Goal: Task Accomplishment & Management: Manage account settings

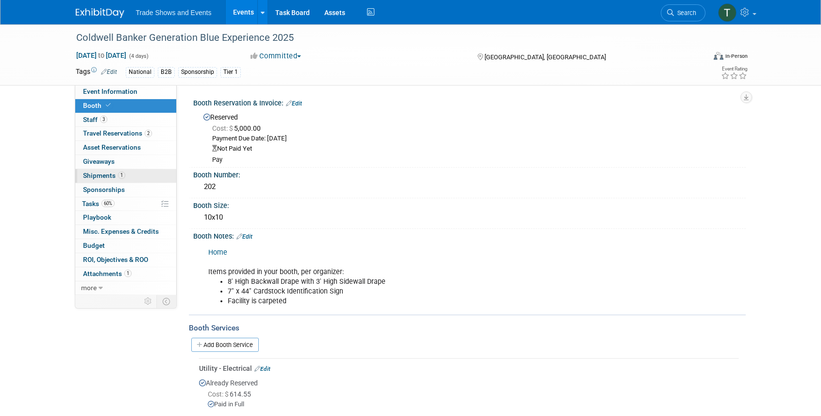
drag, startPoint x: 0, startPoint y: 0, endPoint x: 91, endPoint y: 171, distance: 193.6
click at [91, 171] on span "Shipments 1" at bounding box center [104, 175] width 42 height 8
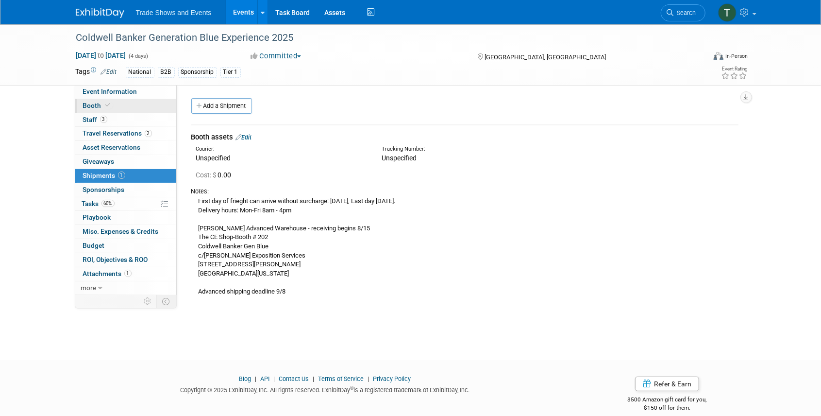
click at [91, 103] on span "Booth" at bounding box center [98, 105] width 30 height 8
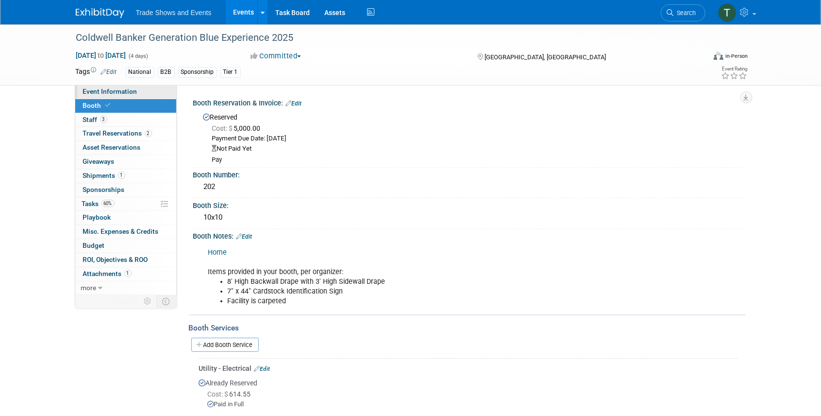
click at [116, 89] on span "Event Information" at bounding box center [110, 91] width 54 height 8
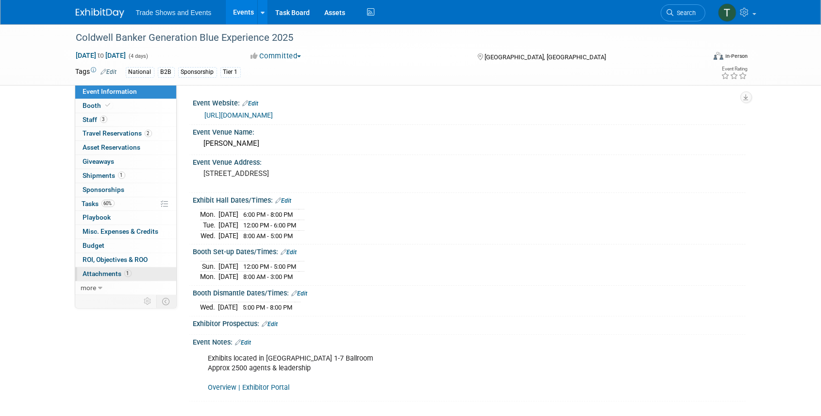
click at [112, 271] on span "Attachments 1" at bounding box center [107, 274] width 49 height 8
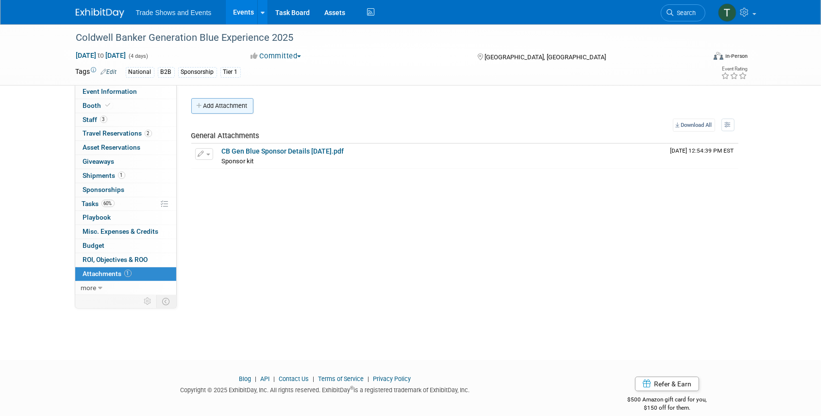
click at [218, 108] on button "Add Attachment" at bounding box center [222, 106] width 62 height 16
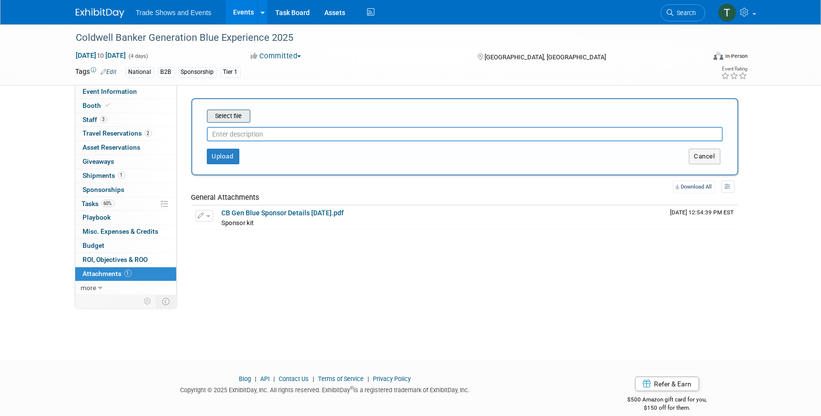
click at [233, 117] on input "file" at bounding box center [192, 116] width 116 height 12
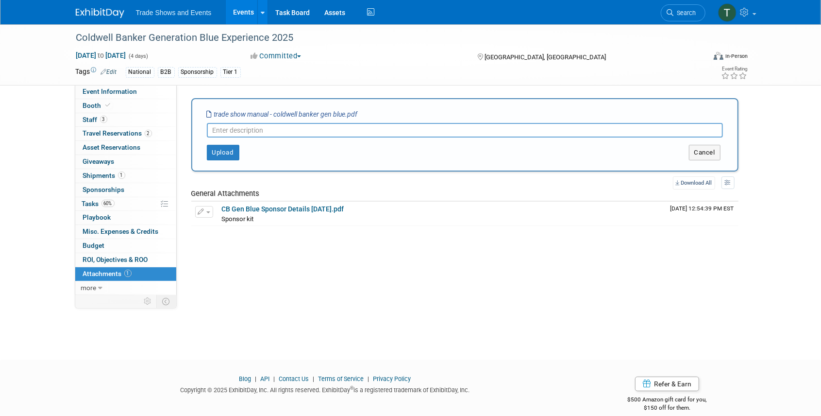
click at [249, 129] on input "text" at bounding box center [465, 130] width 516 height 15
type input "Booth Manual"
click at [232, 149] on button "Upload" at bounding box center [223, 153] width 33 height 16
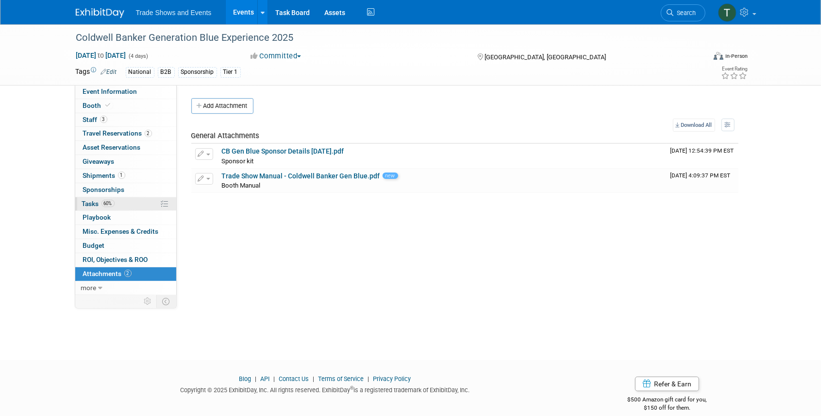
click at [92, 200] on span "Tasks 60%" at bounding box center [98, 204] width 33 height 8
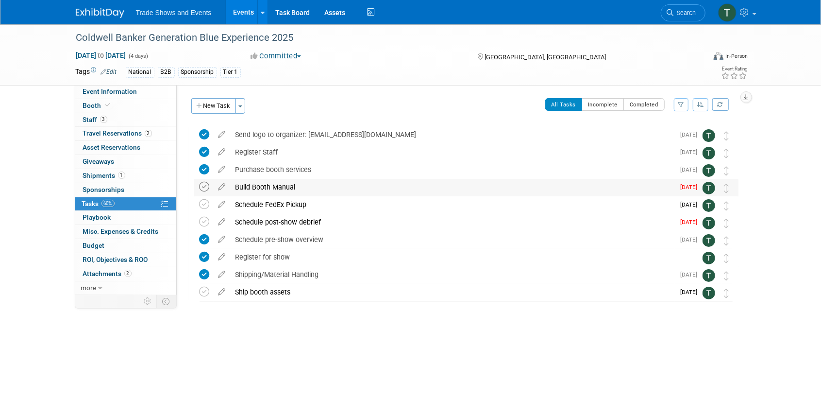
click at [206, 185] on icon at bounding box center [205, 187] width 10 height 10
click at [253, 222] on div "Schedule post-show debrief" at bounding box center [453, 222] width 444 height 17
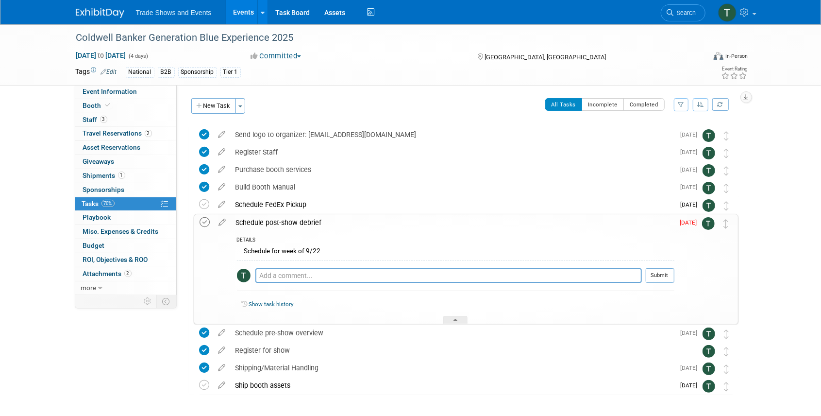
click at [205, 219] on icon at bounding box center [205, 222] width 10 height 10
click at [457, 319] on icon at bounding box center [456, 322] width 4 height 6
